Goal: Task Accomplishment & Management: Complete application form

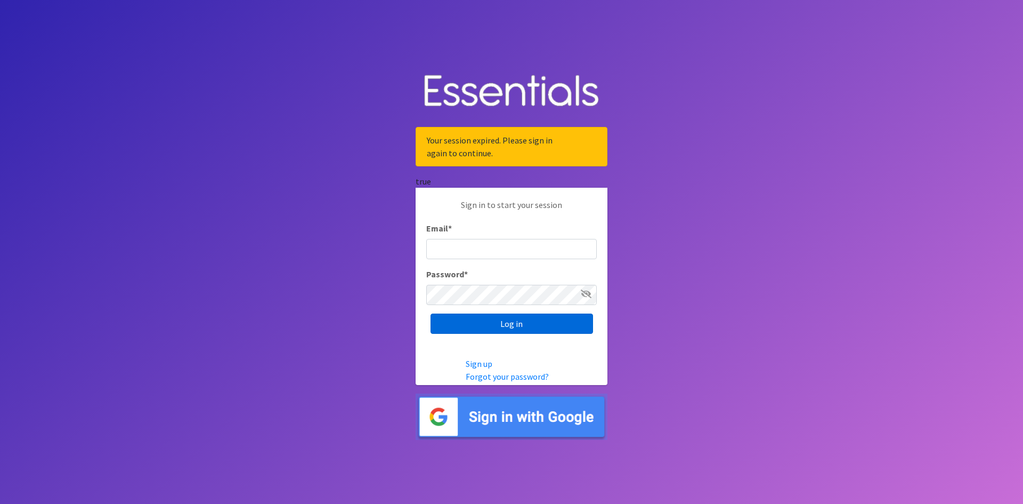
type input "[EMAIL_ADDRESS][DOMAIN_NAME]"
click at [500, 318] on input "Log in" at bounding box center [512, 323] width 163 height 20
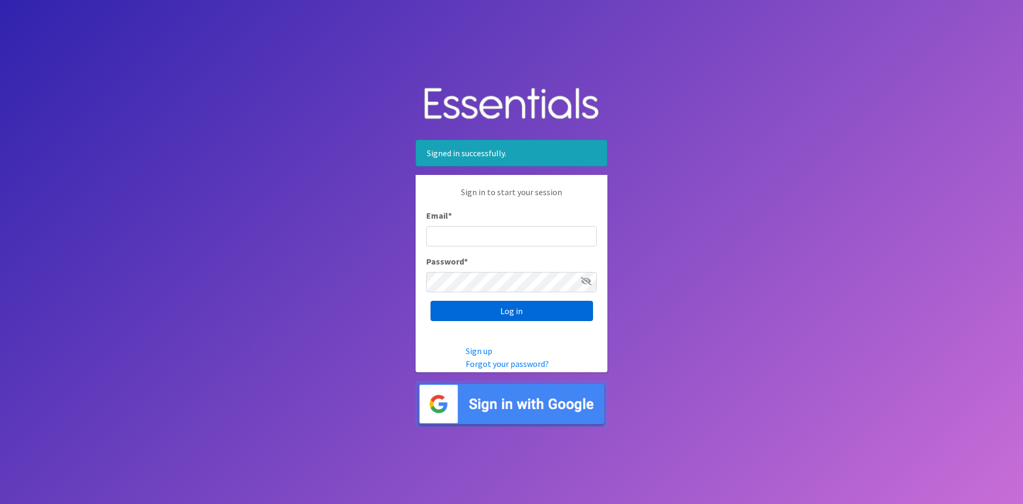
type input "[EMAIL_ADDRESS][DOMAIN_NAME]"
click at [531, 311] on input "Log in" at bounding box center [512, 311] width 163 height 20
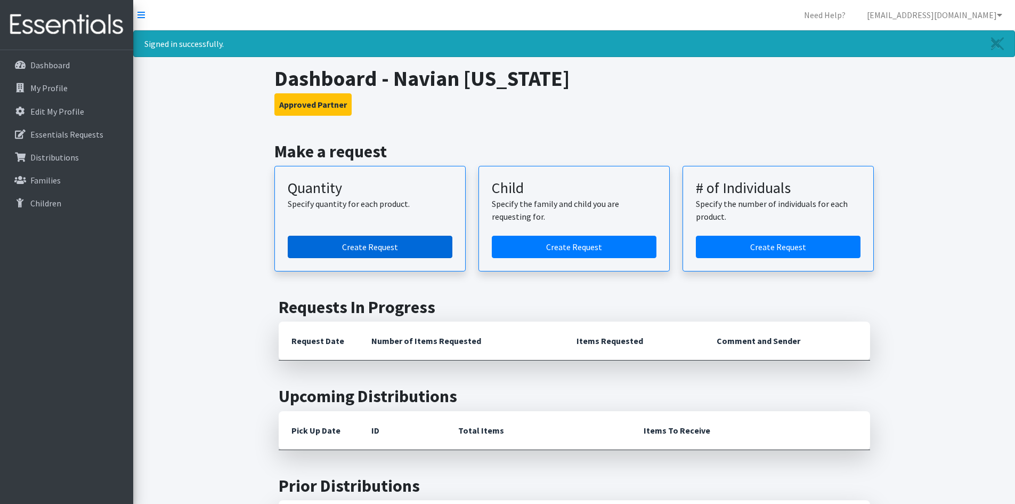
click at [404, 246] on link "Create Request" at bounding box center [370, 247] width 165 height 22
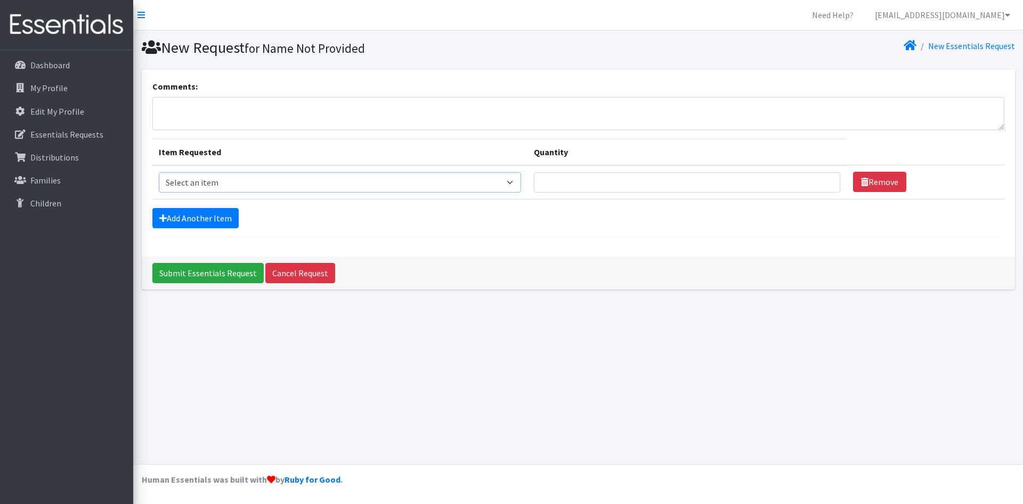
click at [518, 180] on select "Select an item Kids (Newborn) Kids (Preemie)** Limited Kids (Size 1) Kids (Size…" at bounding box center [340, 182] width 362 height 20
select select "1828"
click at [159, 172] on select "Select an item Kids (Newborn) Kids (Preemie)** Limited Kids (Size 1) Kids (Size…" at bounding box center [340, 182] width 362 height 20
click at [216, 225] on link "Add Another Item" at bounding box center [195, 218] width 86 height 20
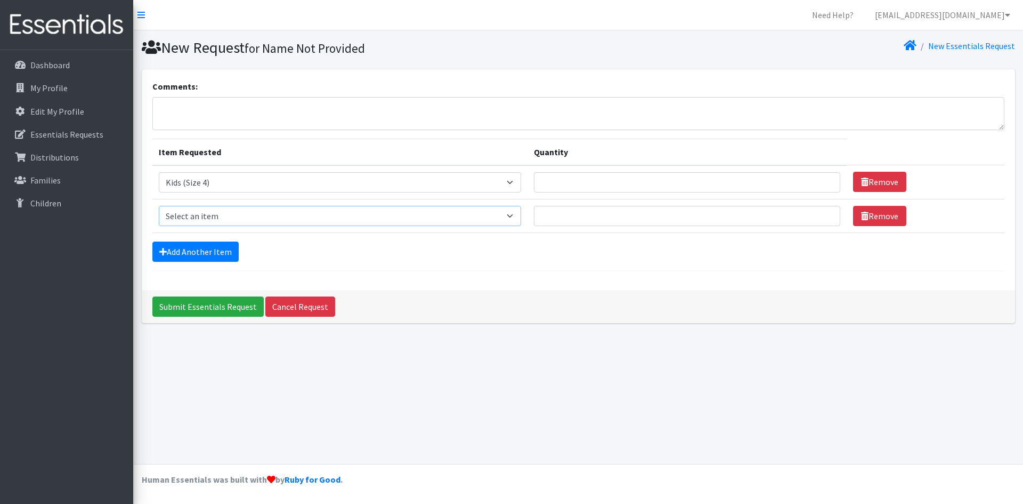
click at [521, 216] on select "Select an item Kids (Newborn) Kids (Preemie)** Limited Kids (Size 1) Kids (Size…" at bounding box center [340, 216] width 362 height 20
select select "11999"
click at [159, 206] on select "Select an item Kids (Newborn) Kids (Preemie)** Limited Kids (Size 1) Kids (Size…" at bounding box center [340, 216] width 362 height 20
click at [191, 117] on textarea "Comments:" at bounding box center [578, 113] width 852 height 33
type textarea "Other Sizer #7 (6bags)"
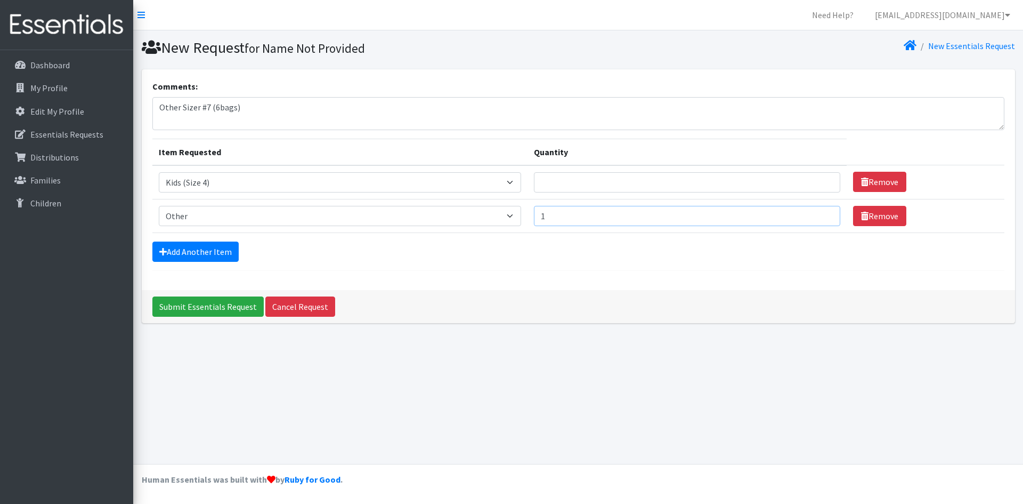
click at [819, 213] on input "1" at bounding box center [687, 216] width 307 height 20
click at [819, 213] on input "2" at bounding box center [687, 216] width 307 height 20
click at [819, 213] on input "3" at bounding box center [687, 216] width 307 height 20
click at [818, 213] on input "4" at bounding box center [687, 216] width 307 height 20
click at [816, 213] on input "4" at bounding box center [687, 216] width 307 height 20
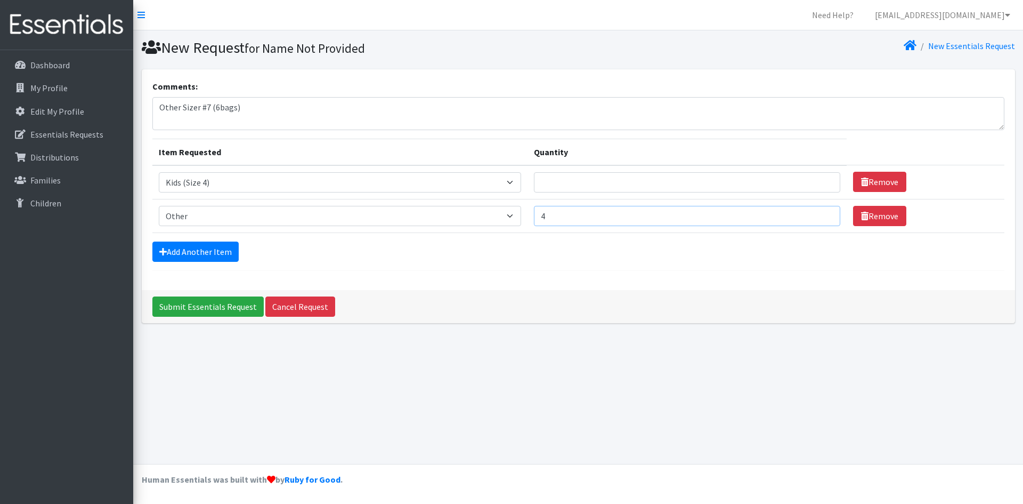
click at [815, 213] on input "4" at bounding box center [687, 216] width 307 height 20
click at [821, 215] on input "5" at bounding box center [687, 216] width 307 height 20
type input "6"
click at [821, 214] on input "6" at bounding box center [687, 216] width 307 height 20
click at [823, 176] on input "1" at bounding box center [687, 182] width 307 height 20
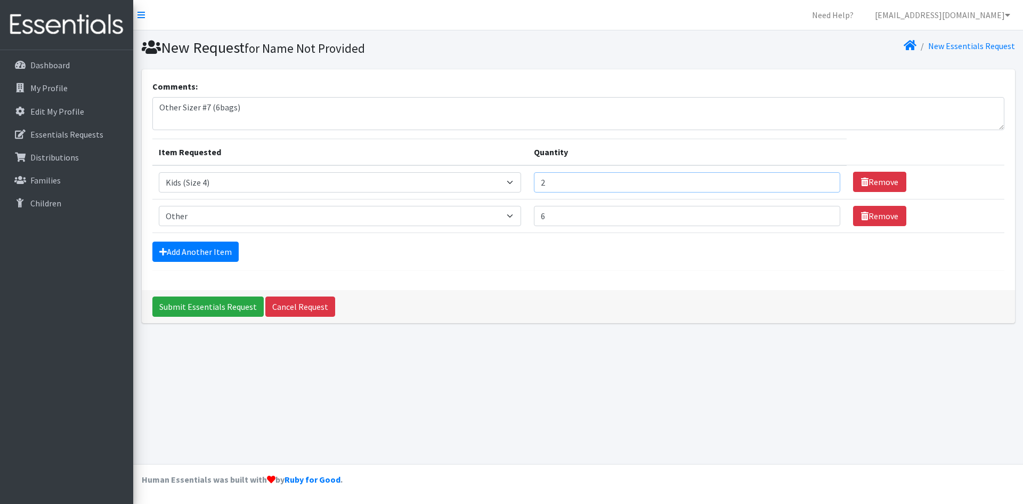
click at [823, 176] on input "2" at bounding box center [687, 182] width 307 height 20
click at [822, 176] on input "6" at bounding box center [687, 182] width 307 height 20
click at [821, 179] on input "7" at bounding box center [687, 182] width 307 height 20
type input "8"
click at [821, 179] on input "8" at bounding box center [687, 182] width 307 height 20
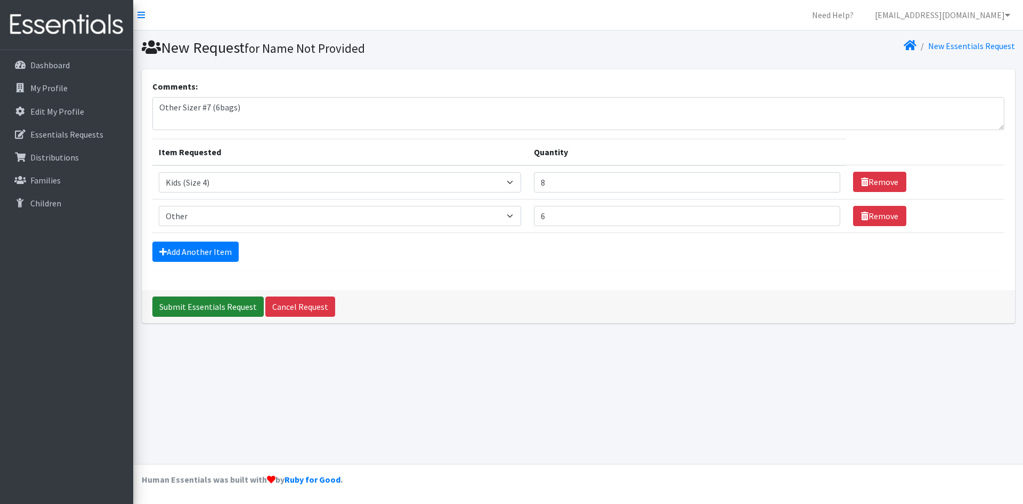
click at [226, 307] on input "Submit Essentials Request" at bounding box center [207, 306] width 111 height 20
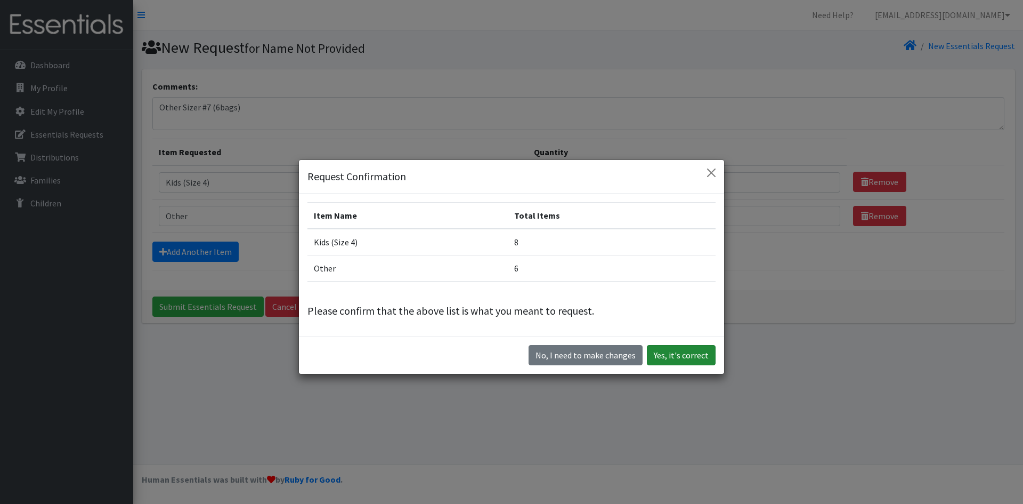
click at [671, 355] on button "Yes, it's correct" at bounding box center [681, 355] width 69 height 20
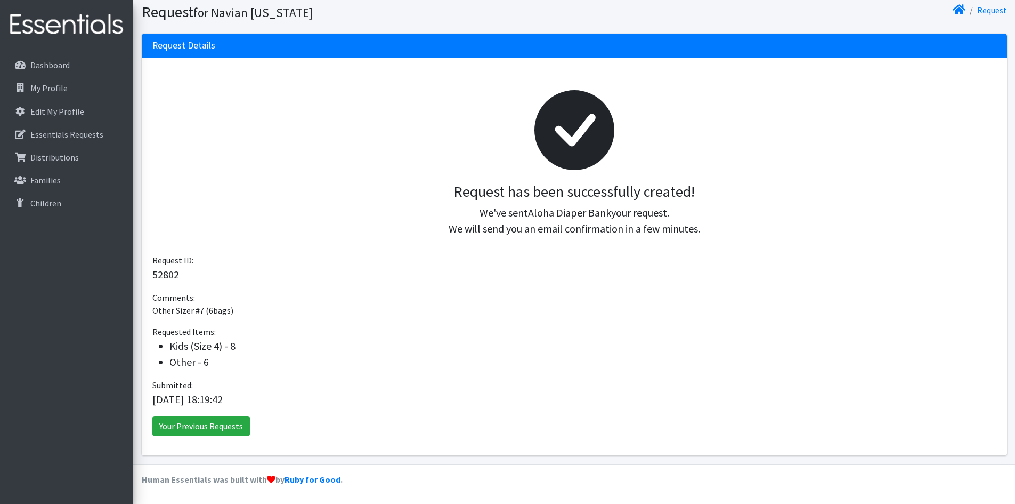
scroll to position [2, 0]
